Goal: Information Seeking & Learning: Learn about a topic

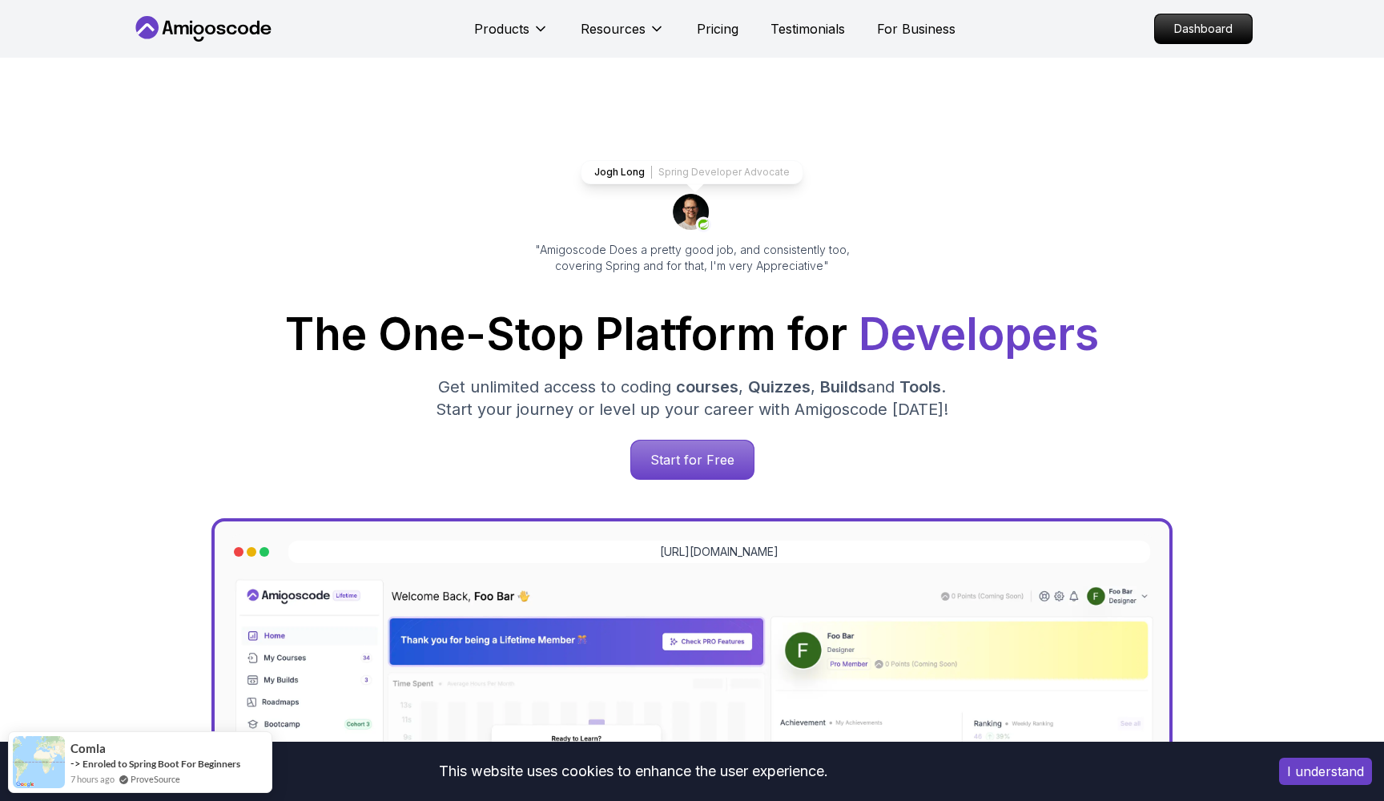
click at [1201, 38] on p "Dashboard" at bounding box center [1203, 28] width 92 height 27
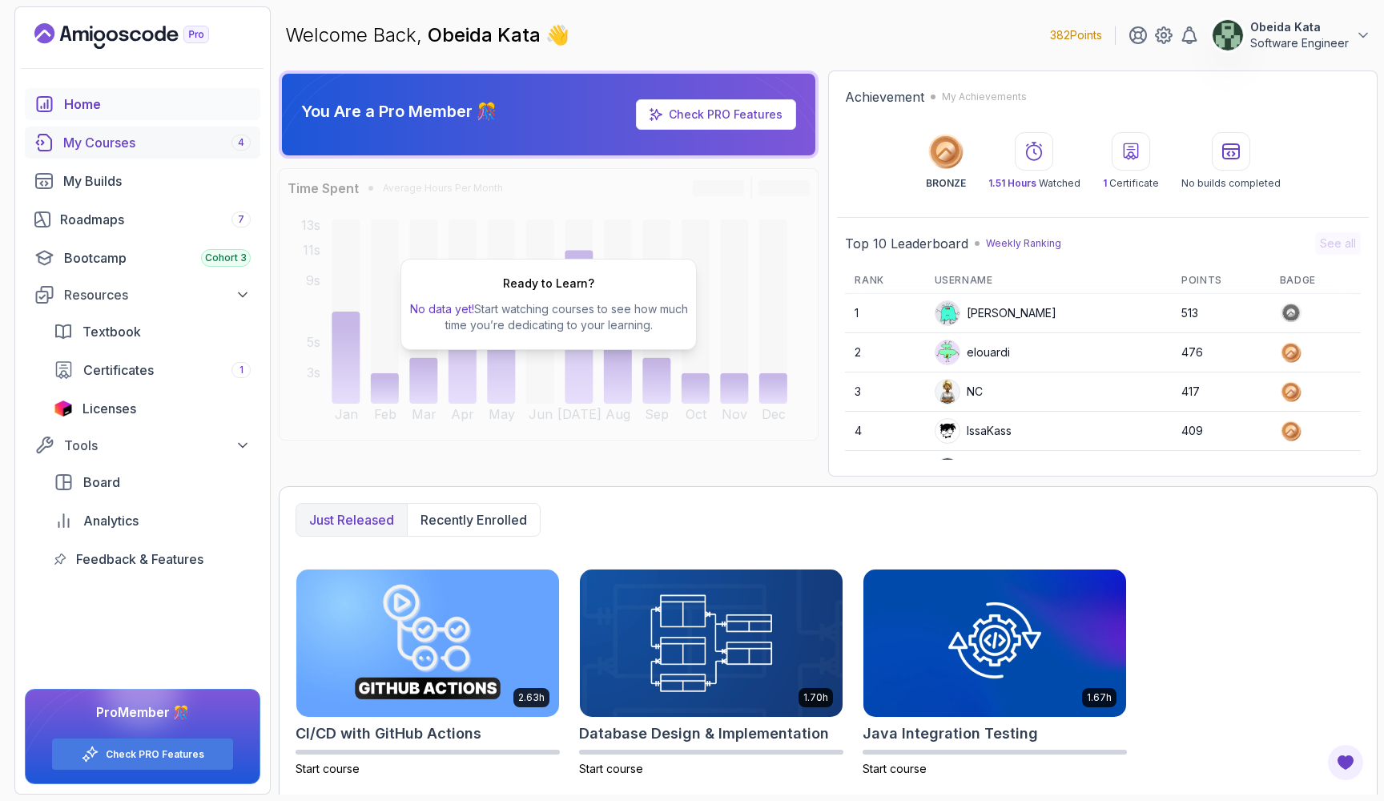
click at [90, 150] on div "My Courses 4" at bounding box center [156, 142] width 187 height 19
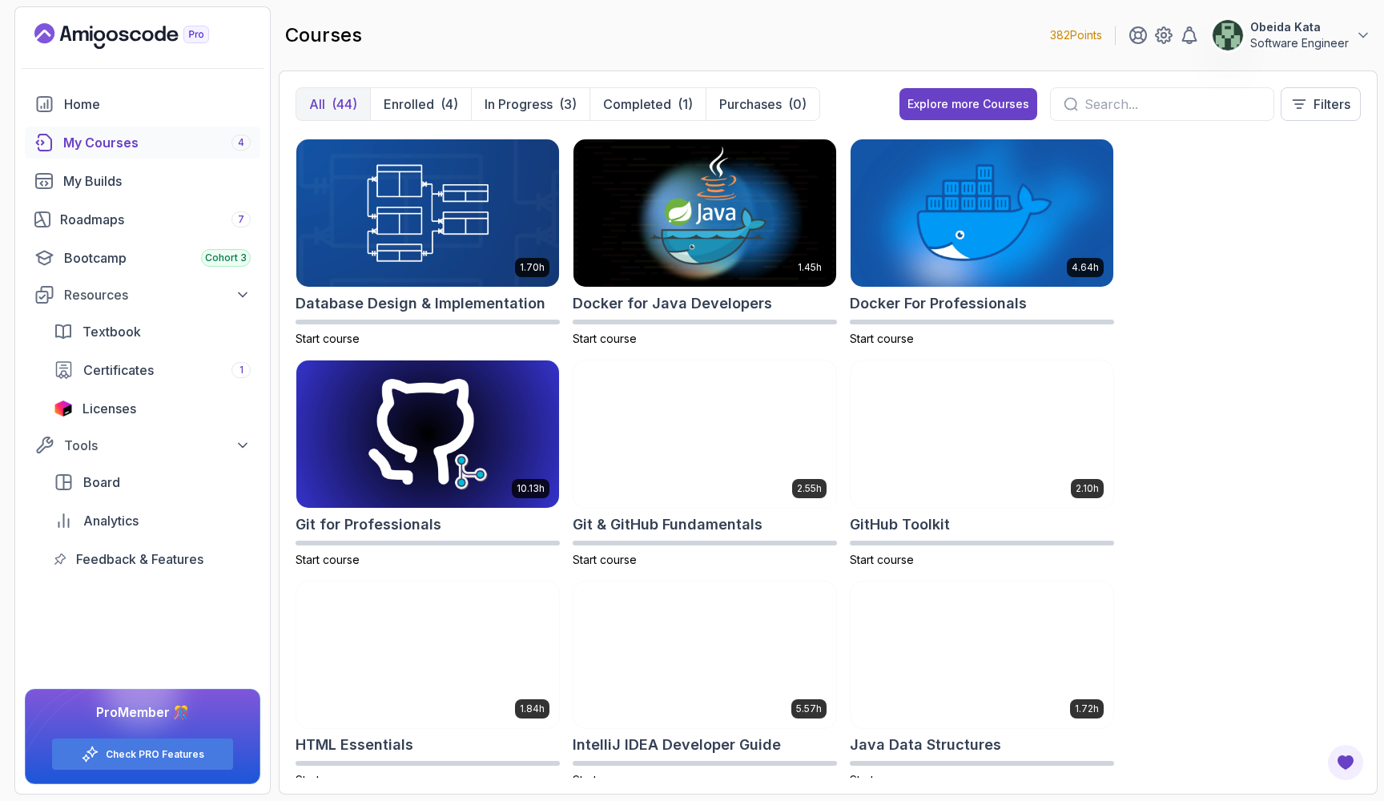
scroll to position [440, 0]
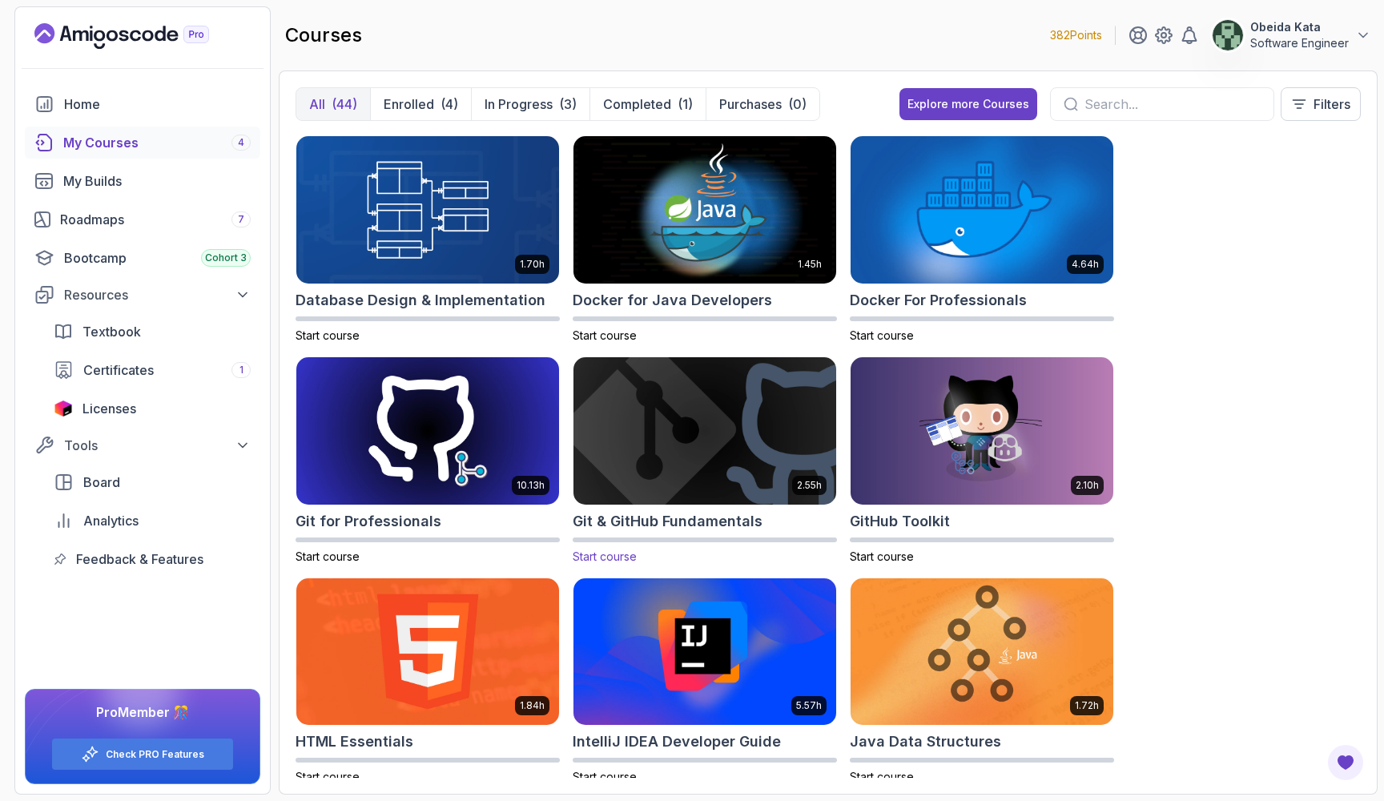
click at [705, 416] on img at bounding box center [704, 430] width 275 height 155
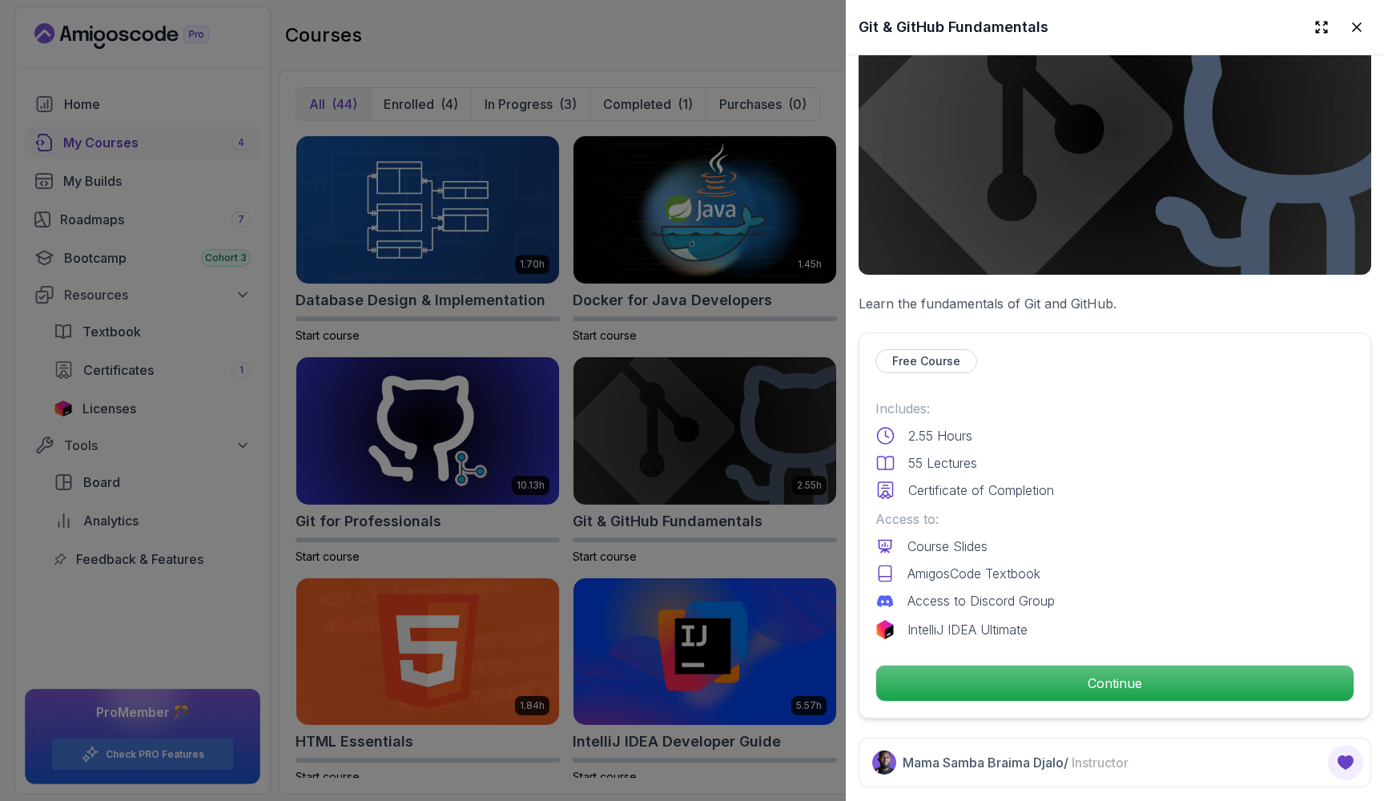
scroll to position [224, 0]
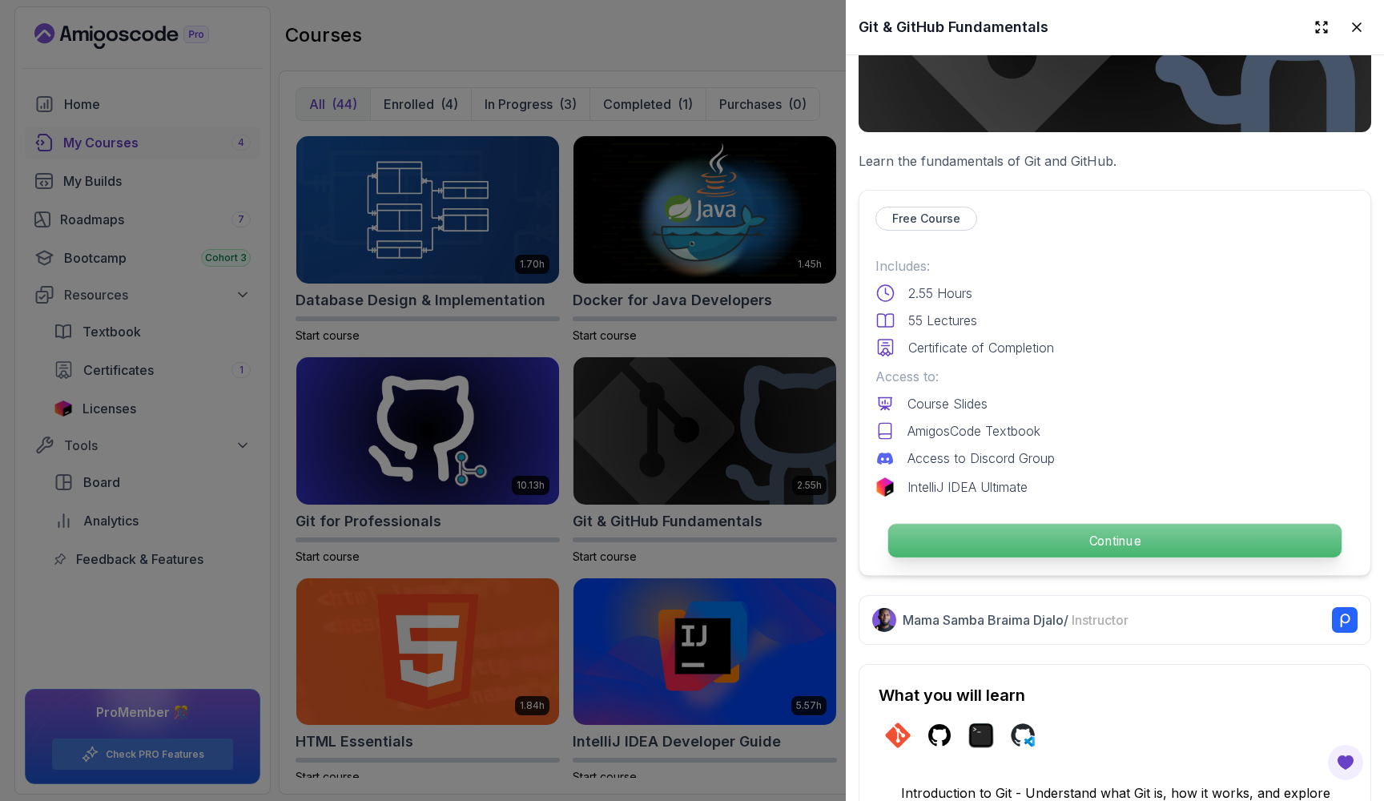
click at [1039, 538] on p "Continue" at bounding box center [1114, 541] width 453 height 34
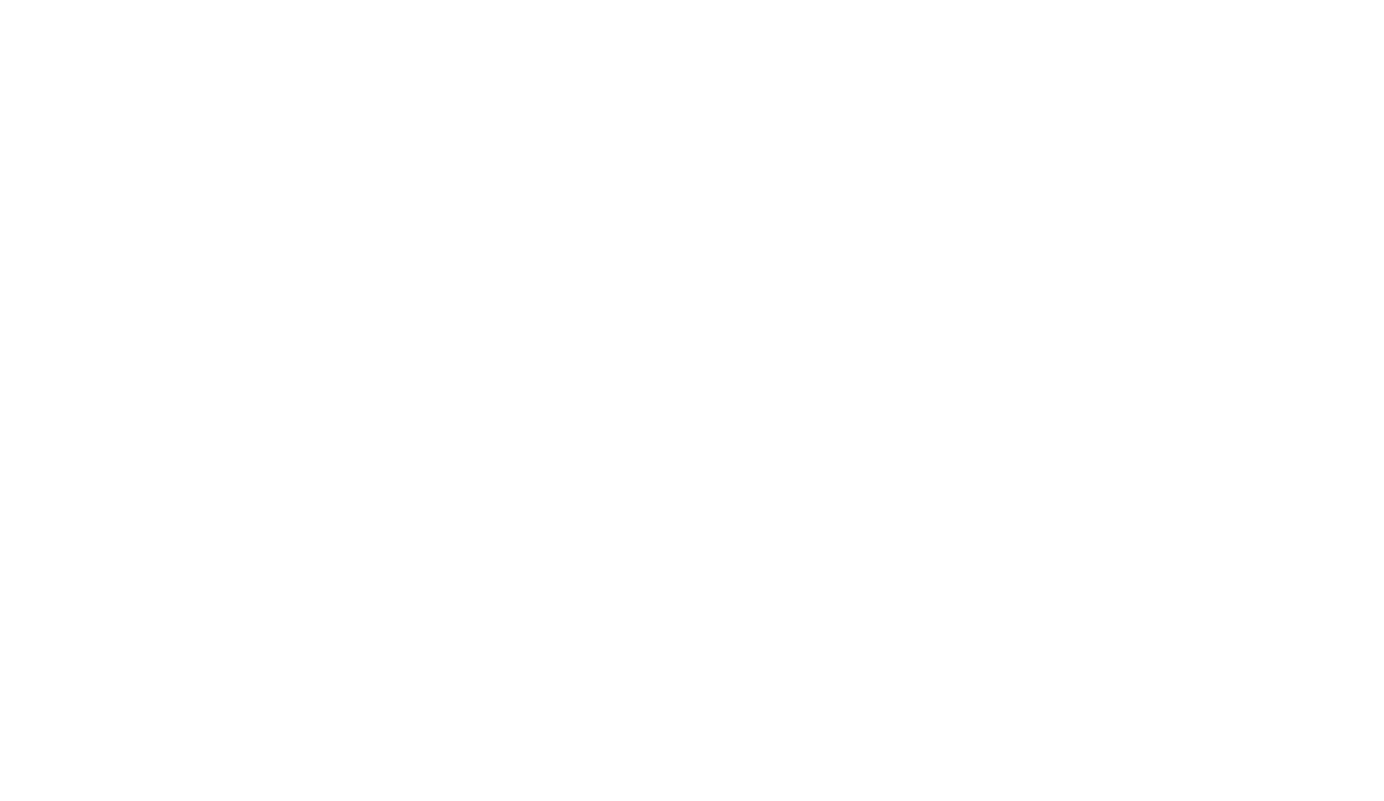
click at [927, 0] on html "3s" at bounding box center [692, 0] width 1384 height 0
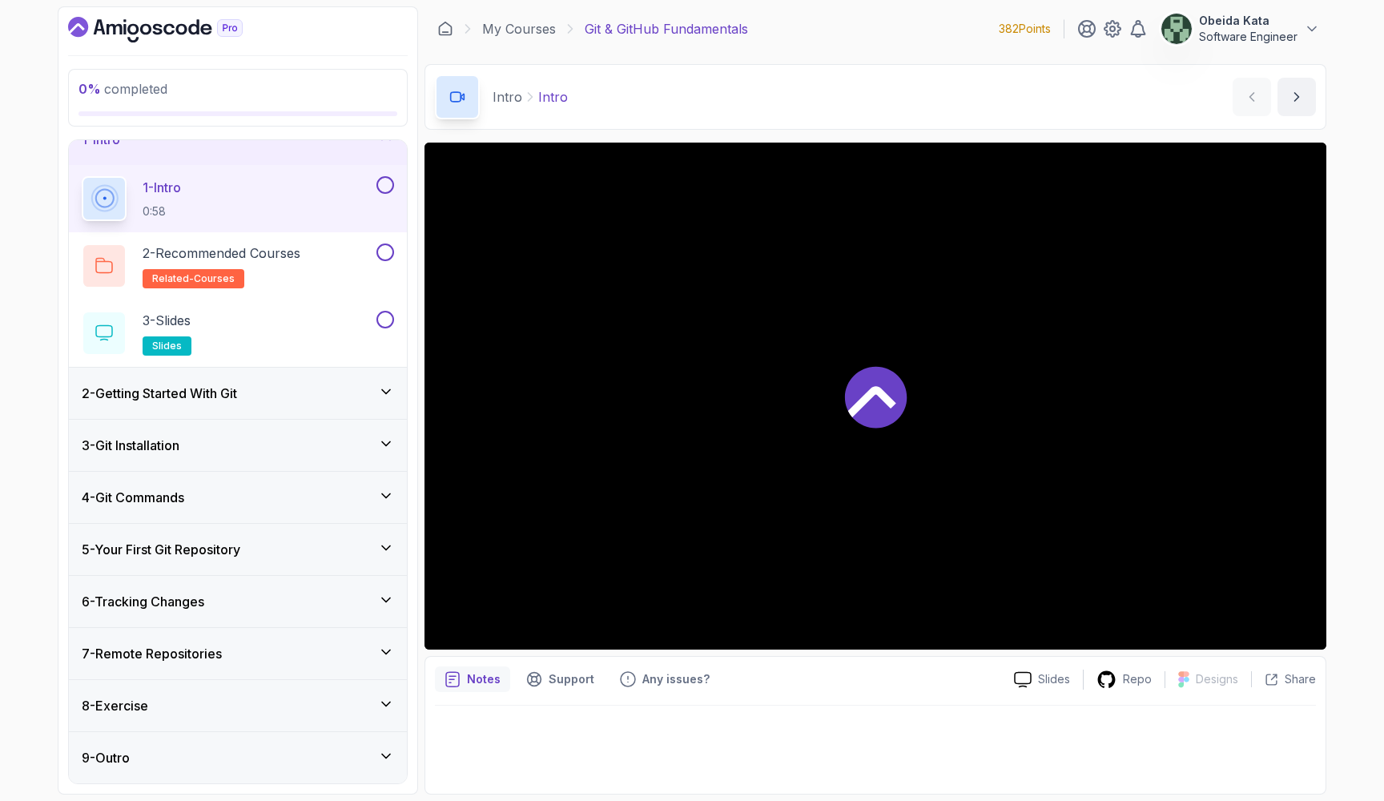
scroll to position [27, 0]
click at [220, 493] on div "4 - Git Commands" at bounding box center [238, 497] width 312 height 19
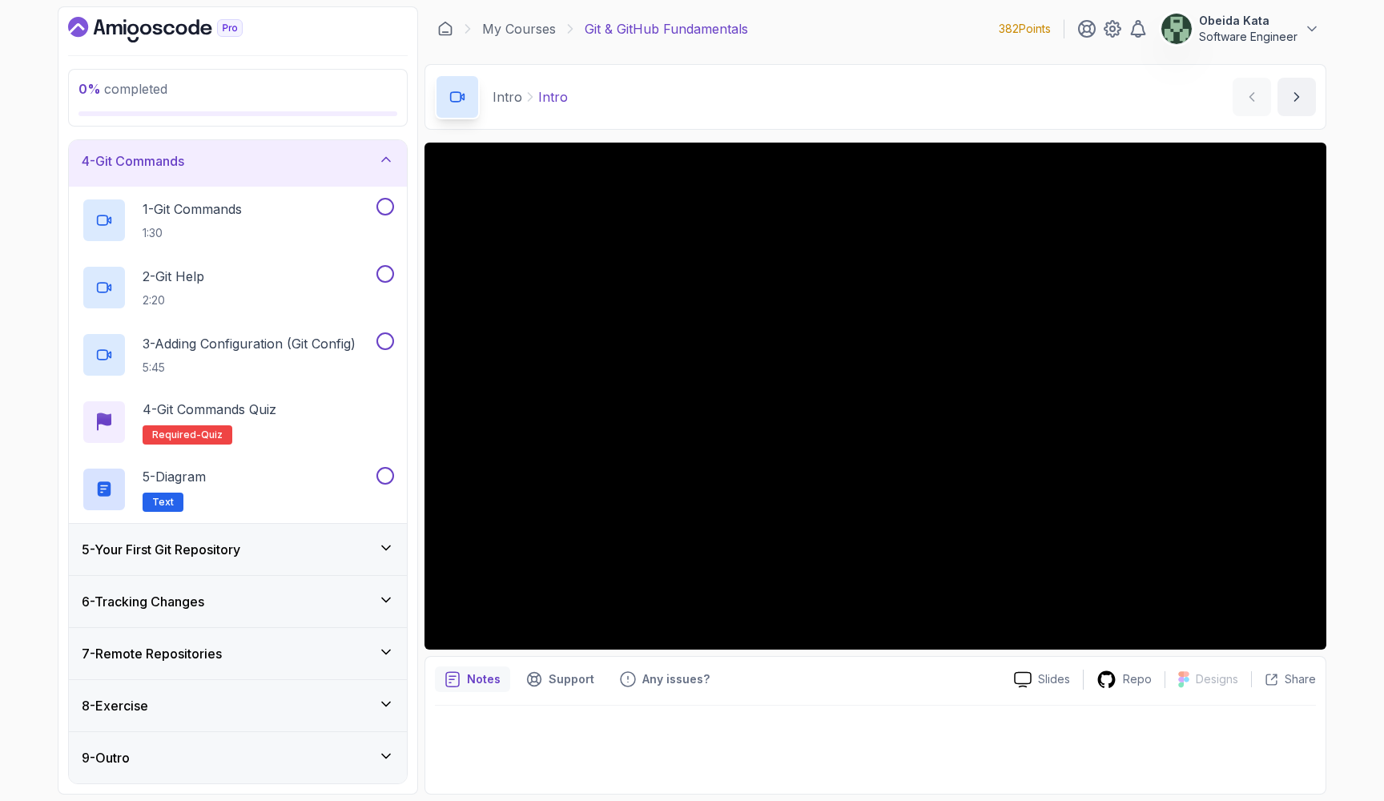
scroll to position [162, 0]
click at [232, 577] on div "6 - Tracking Changes" at bounding box center [238, 601] width 338 height 51
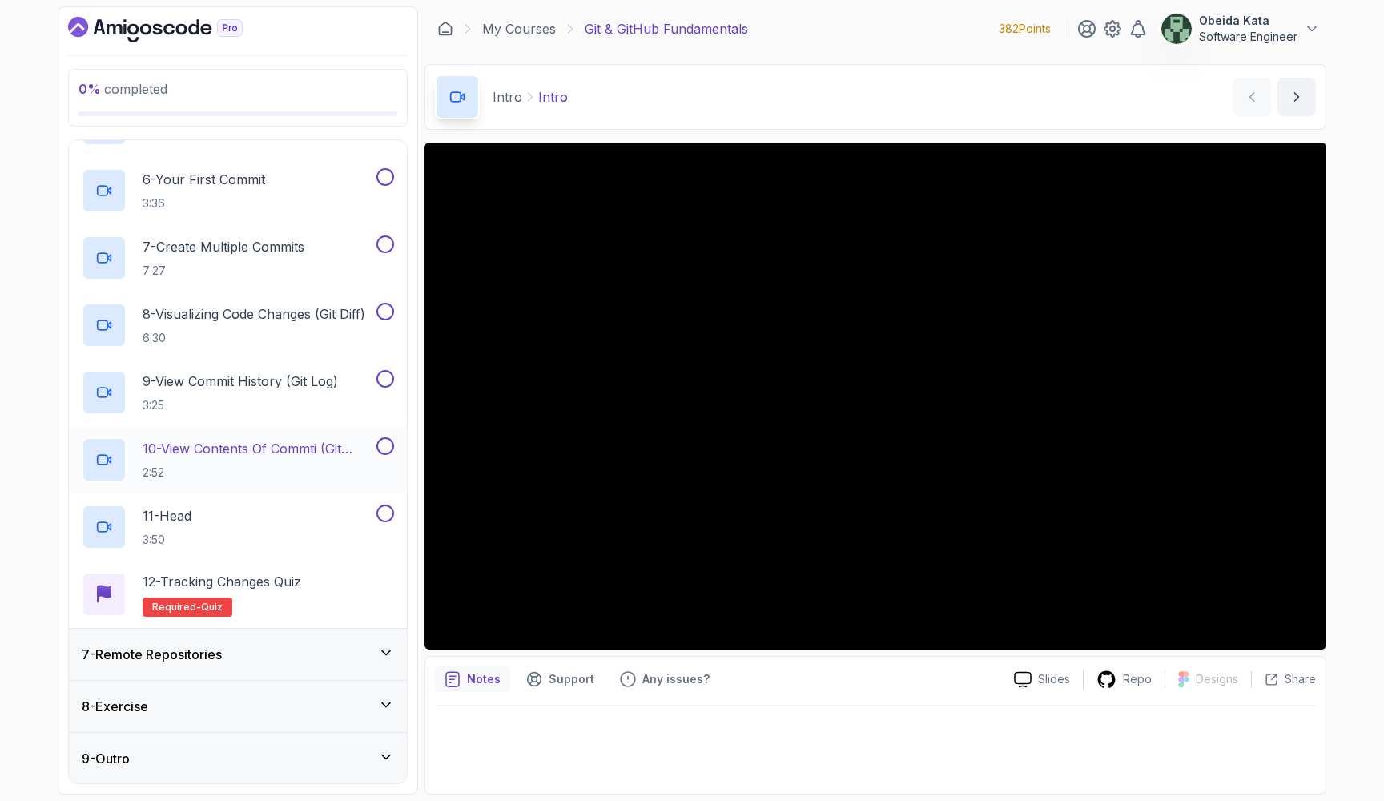
scroll to position [0, 0]
click at [211, 650] on h3 "7 - Remote Repositories" at bounding box center [152, 654] width 140 height 19
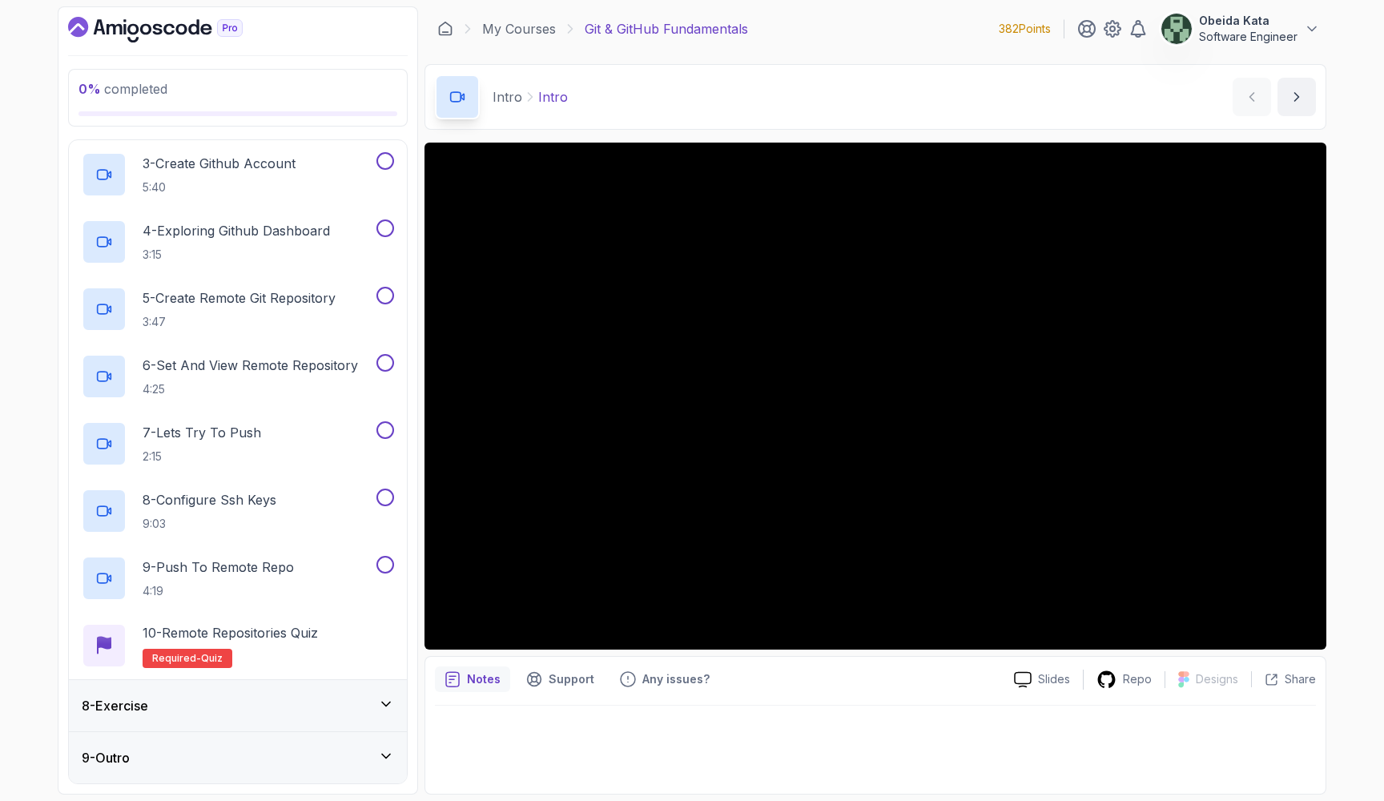
click at [178, 748] on div "9 - Outro" at bounding box center [238, 757] width 312 height 19
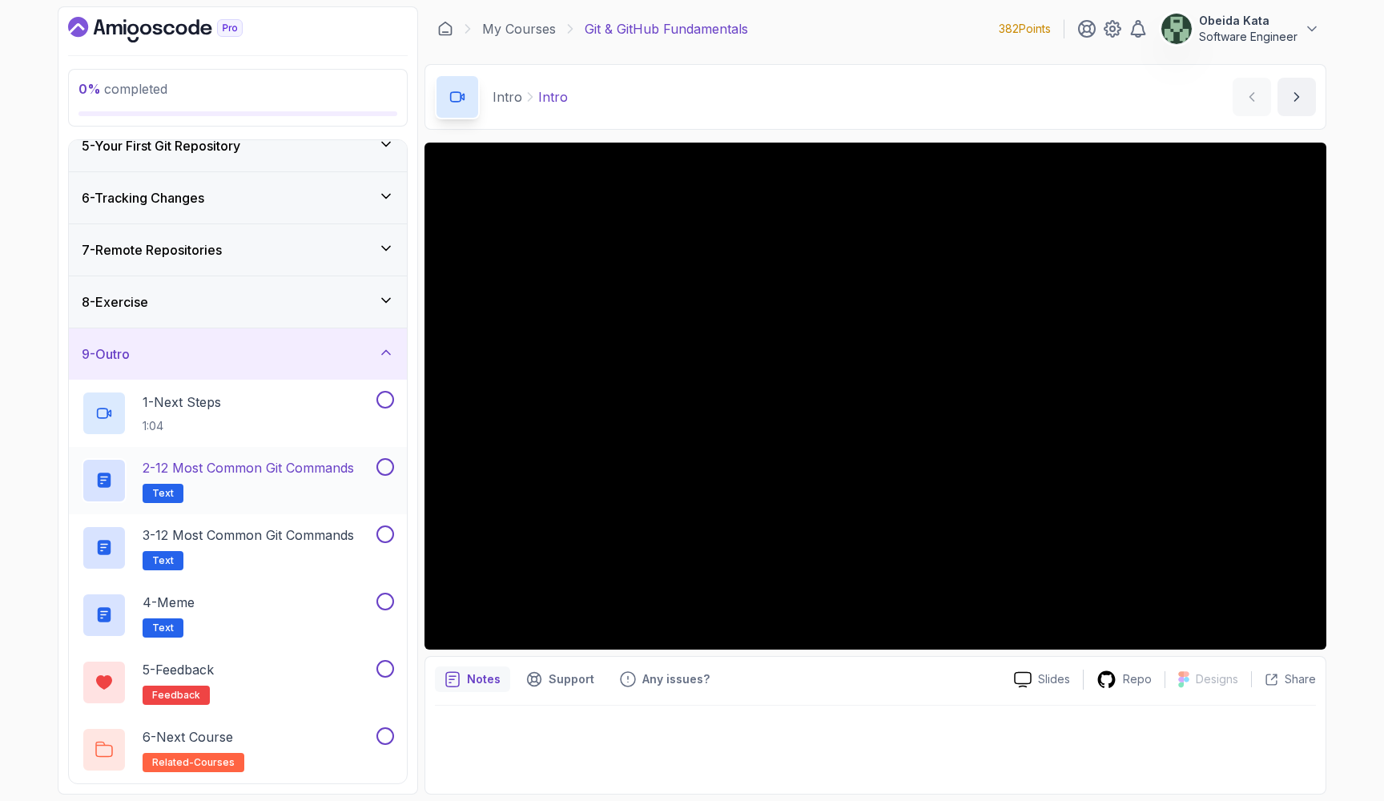
scroll to position [228, 0]
click at [251, 307] on div "8 - Exercise" at bounding box center [238, 301] width 312 height 19
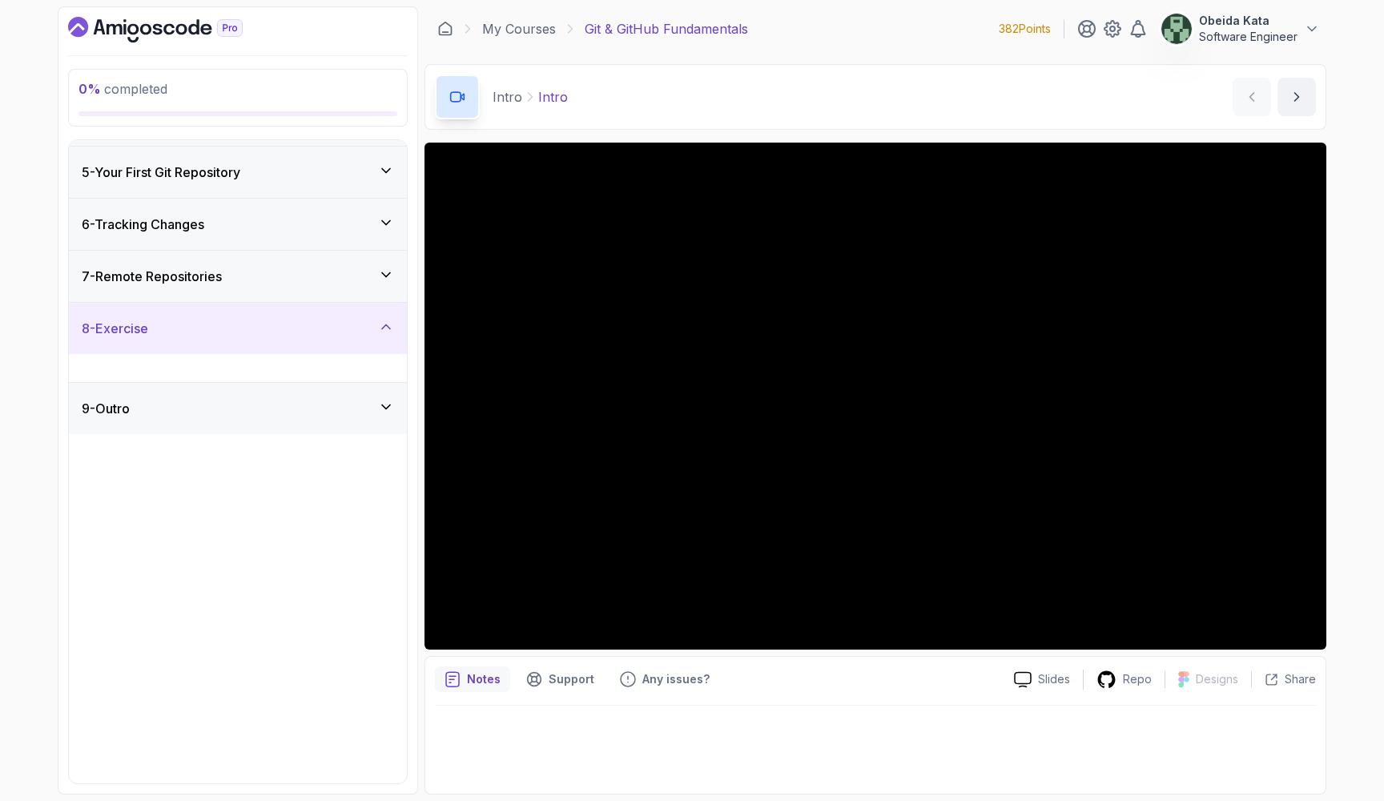
scroll to position [0, 0]
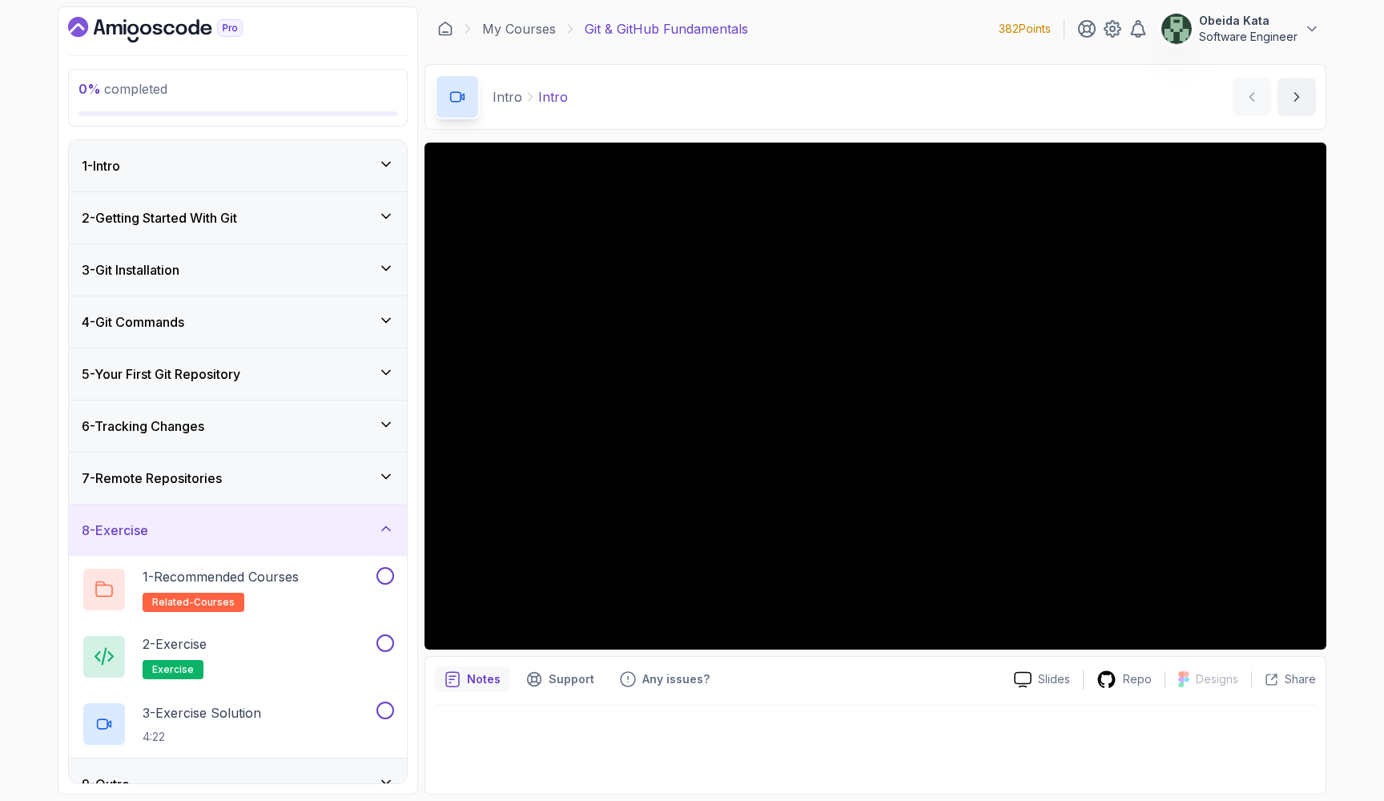
click at [220, 440] on div "6 - Tracking Changes" at bounding box center [238, 425] width 338 height 51
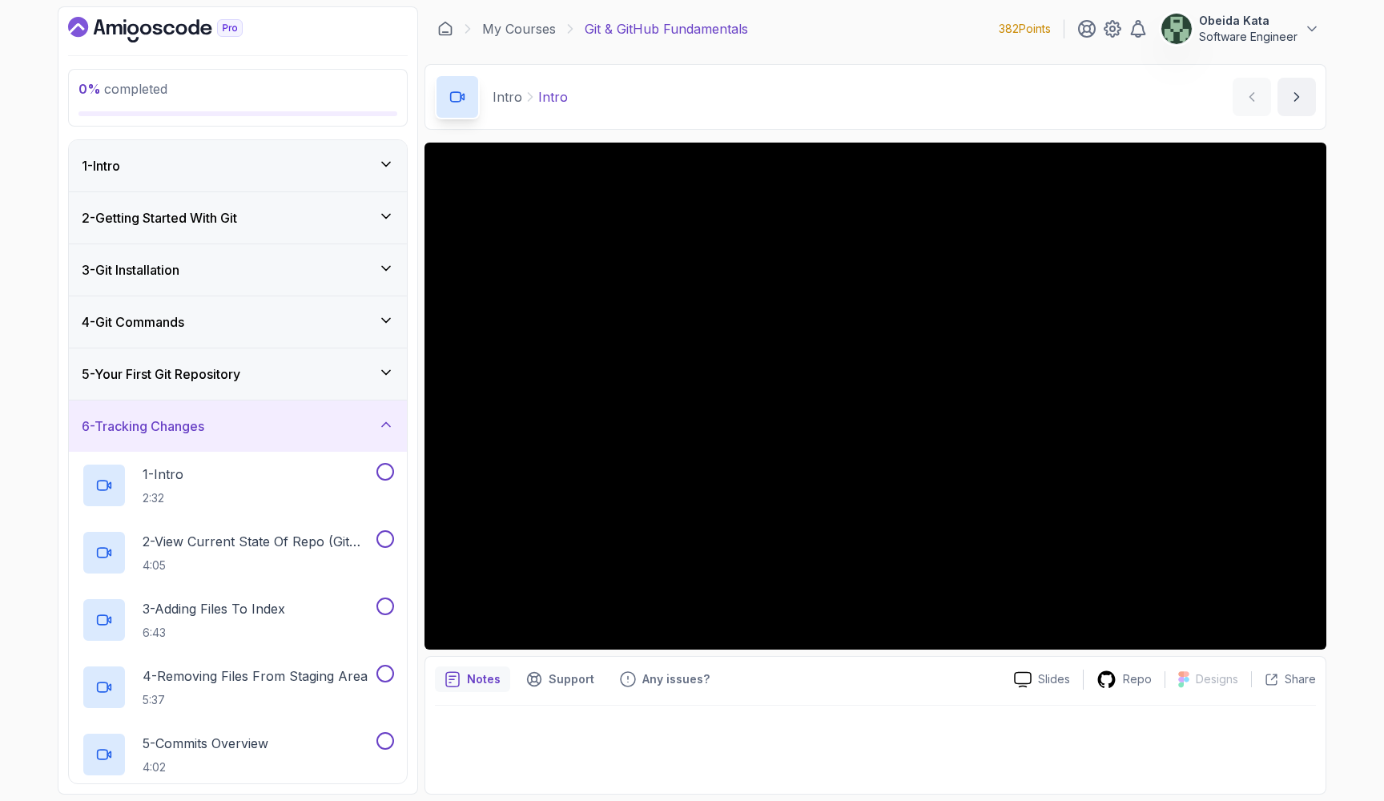
click at [209, 316] on div "4 - Git Commands" at bounding box center [238, 321] width 312 height 19
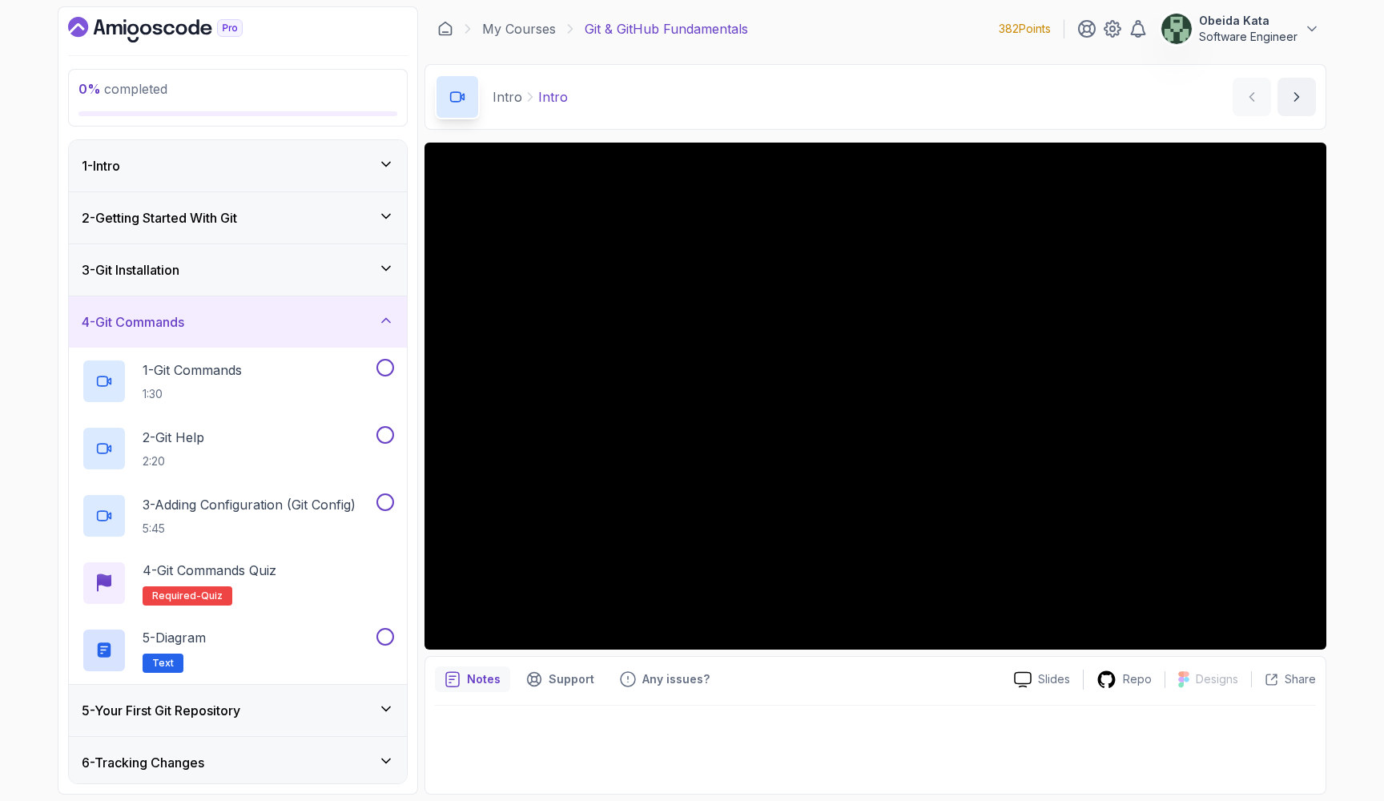
click at [209, 315] on div "4 - Git Commands" at bounding box center [238, 321] width 312 height 19
